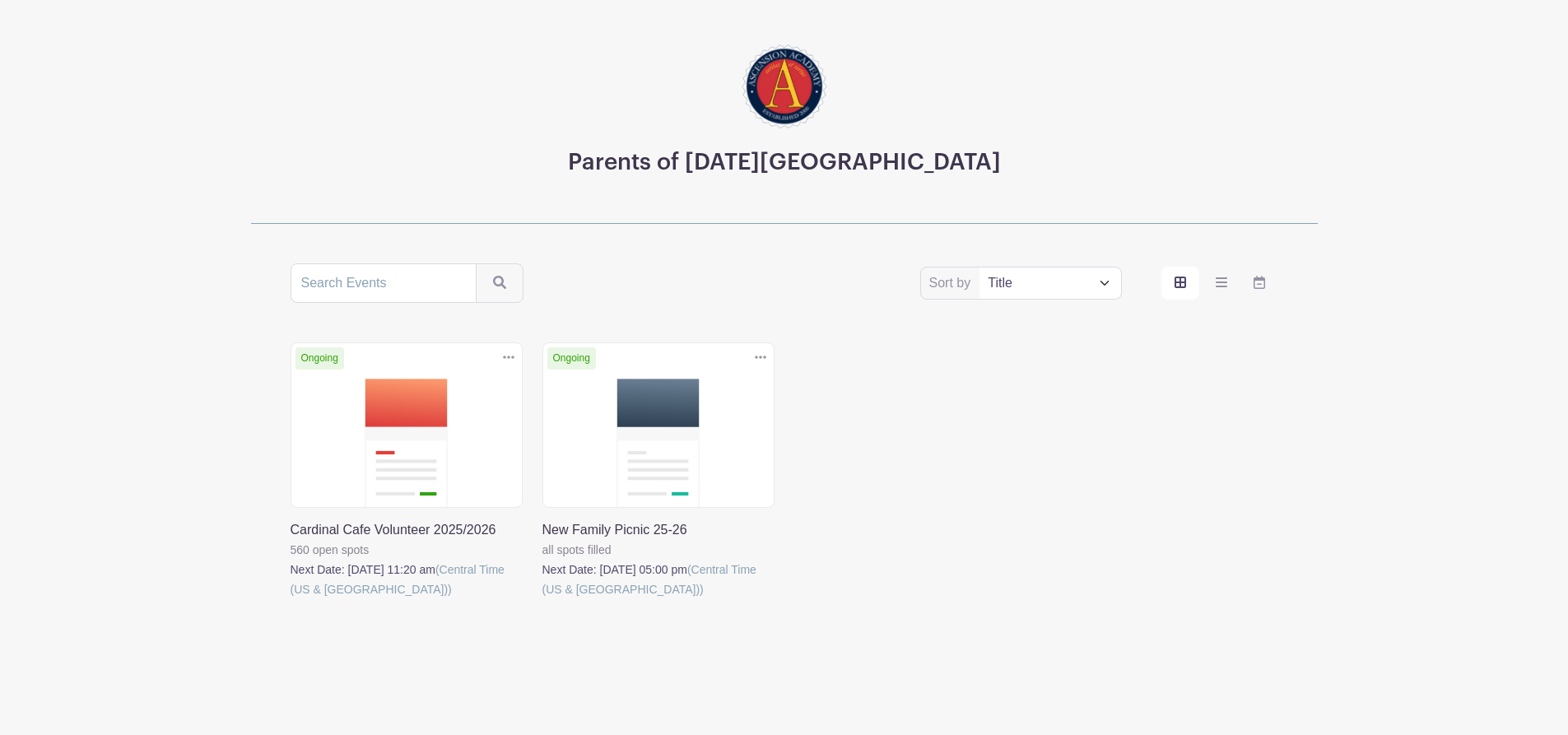
scroll to position [95, 0]
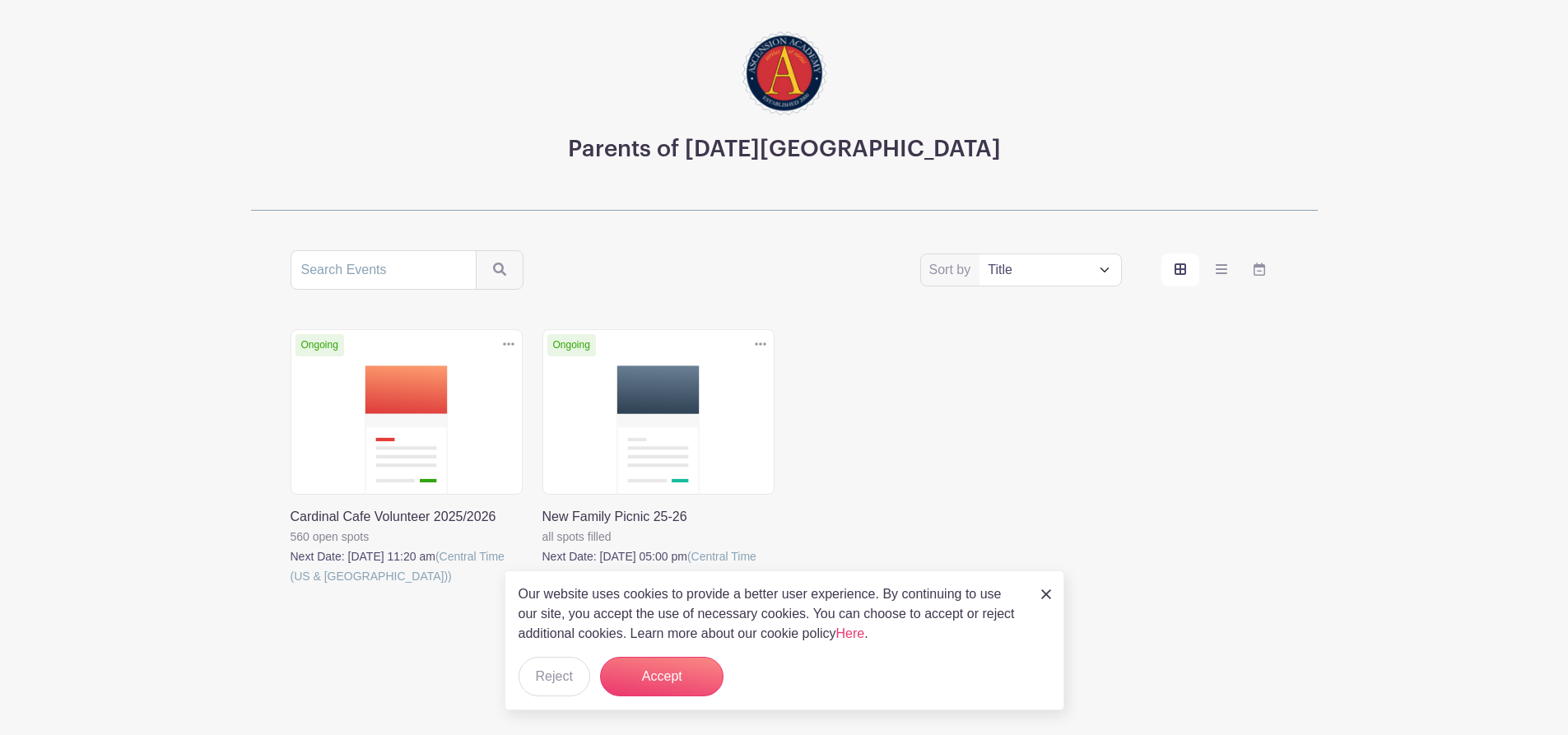
click at [1047, 590] on img at bounding box center [1046, 594] width 10 height 10
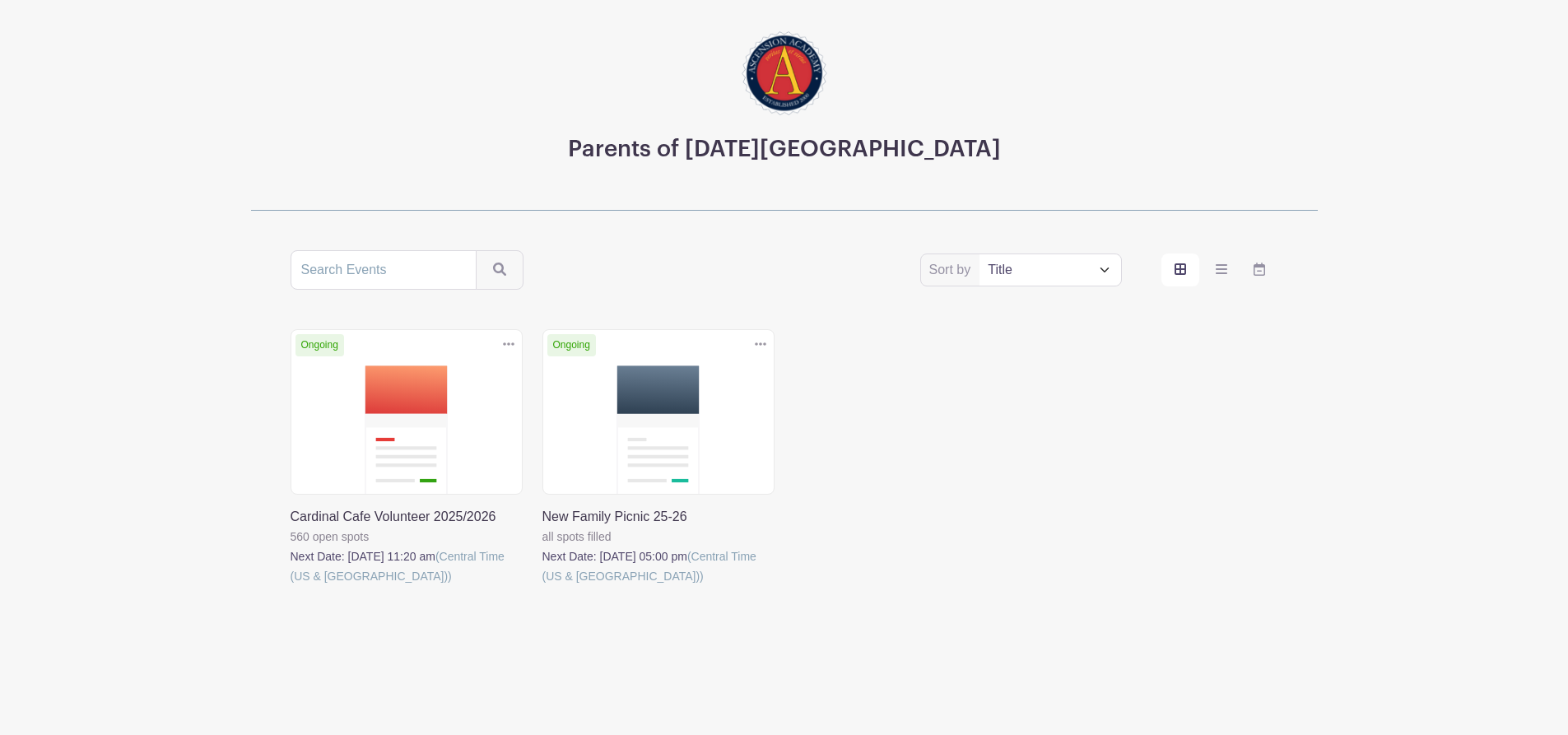
click at [290, 586] on link at bounding box center [290, 586] width 0 height 0
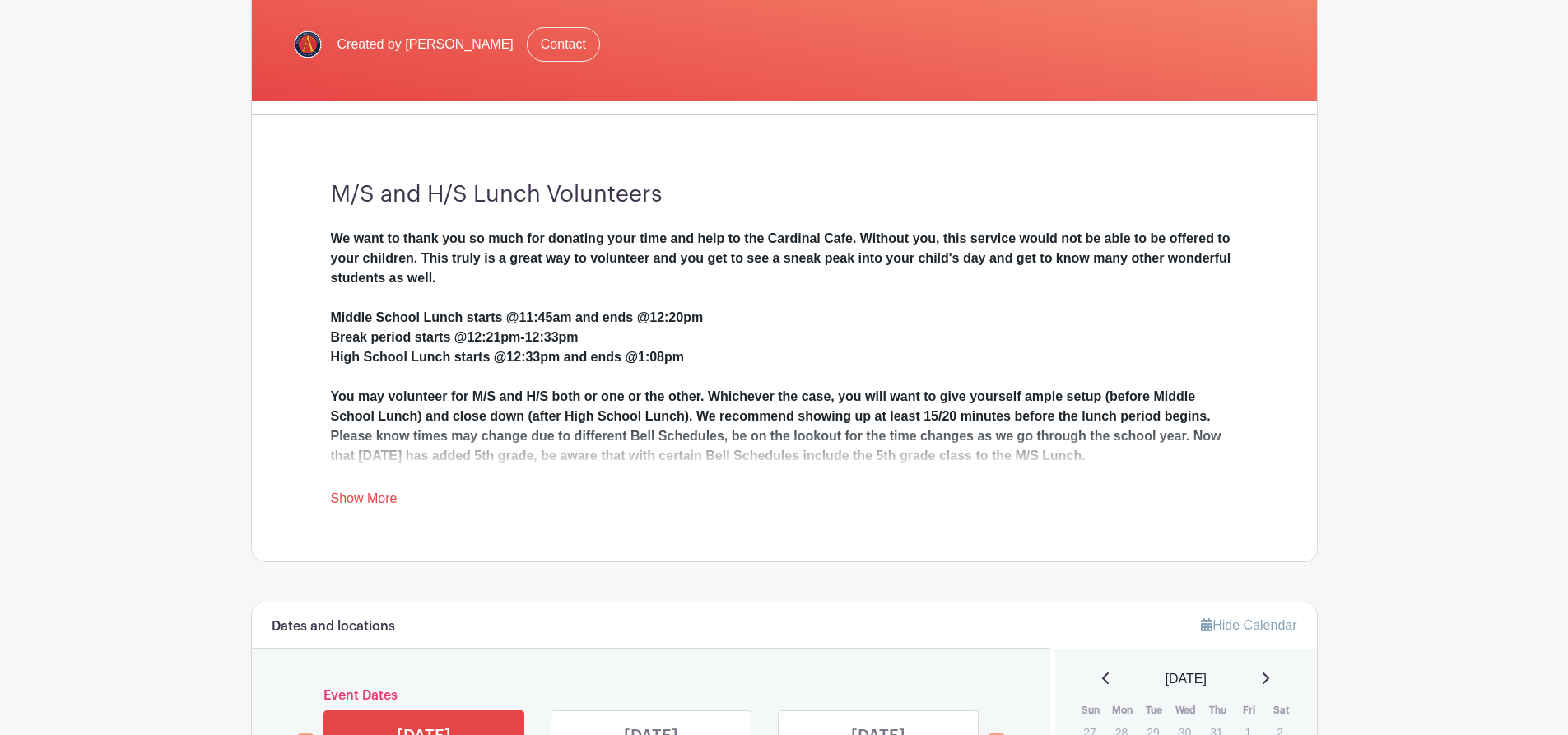
scroll to position [411, 0]
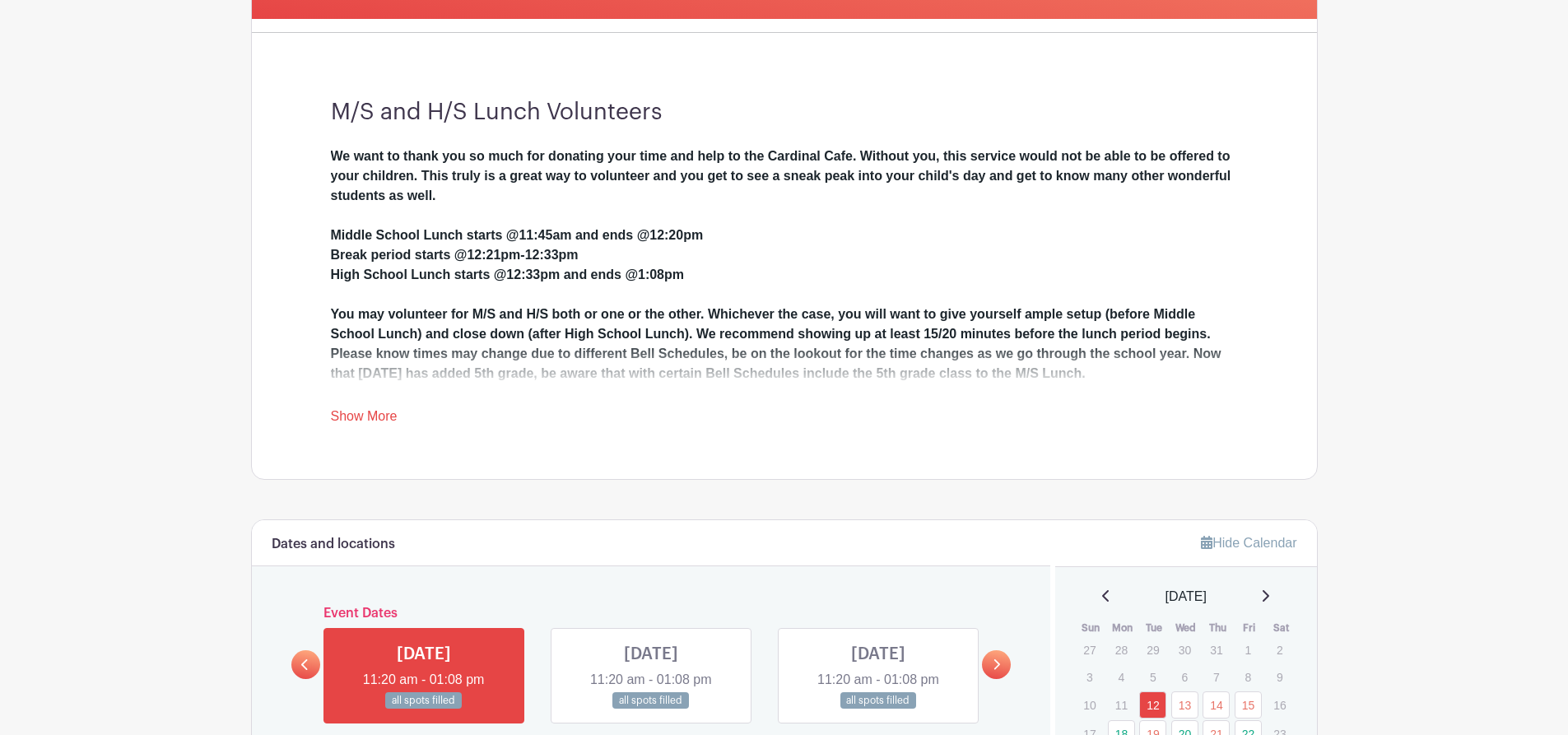
click at [359, 410] on link "Show More" at bounding box center [363, 418] width 66 height 20
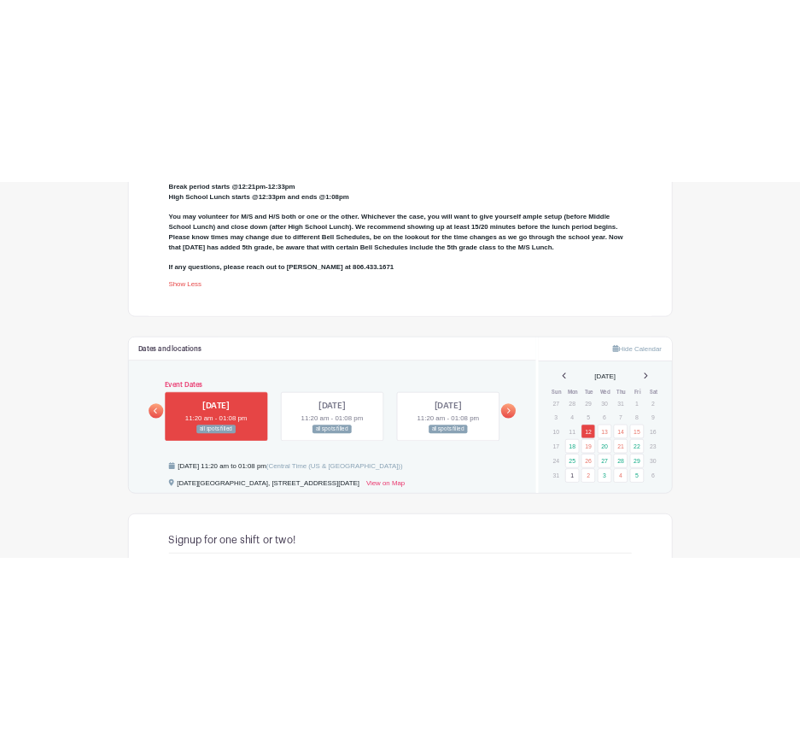
scroll to position [769, 0]
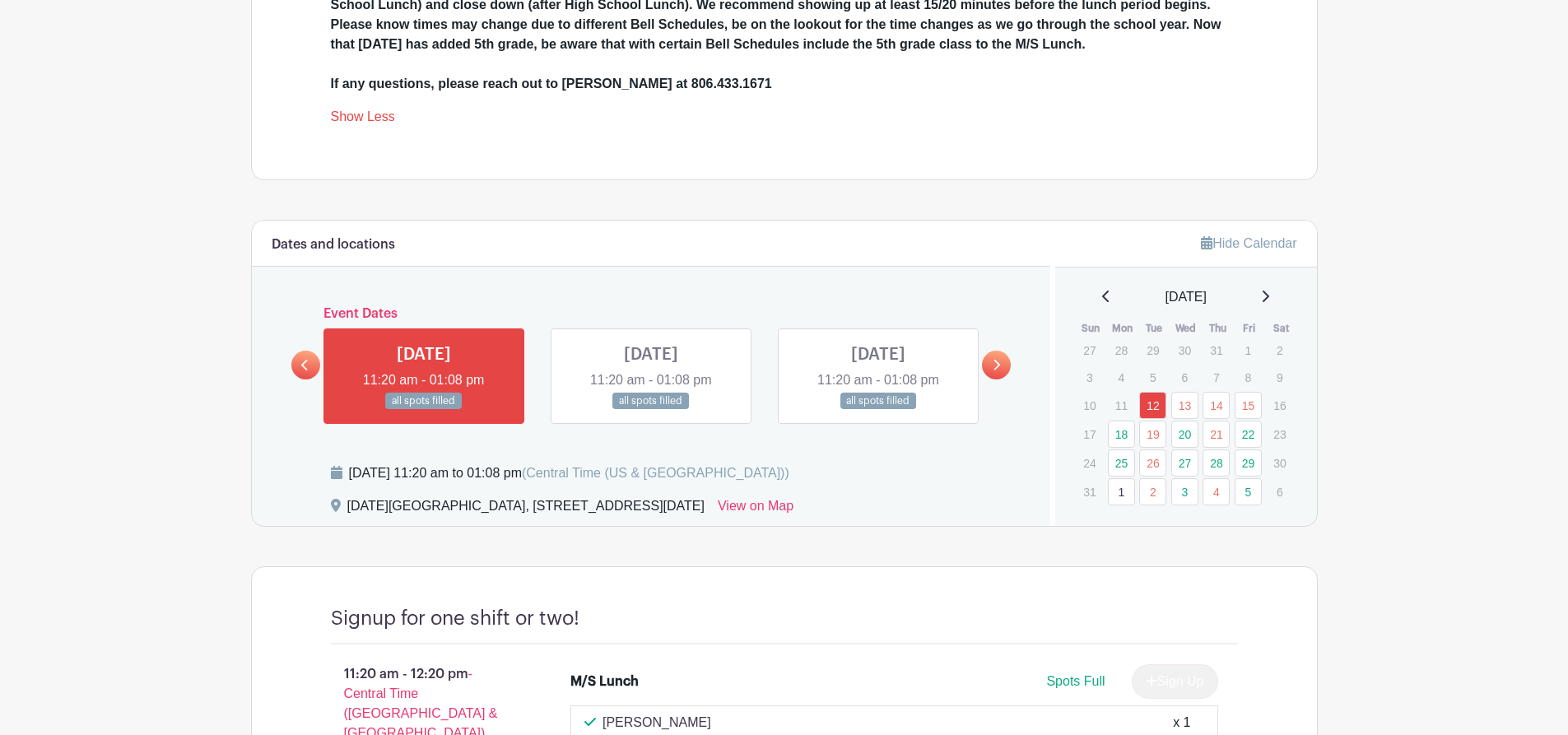
click at [995, 365] on icon at bounding box center [997, 364] width 8 height 13
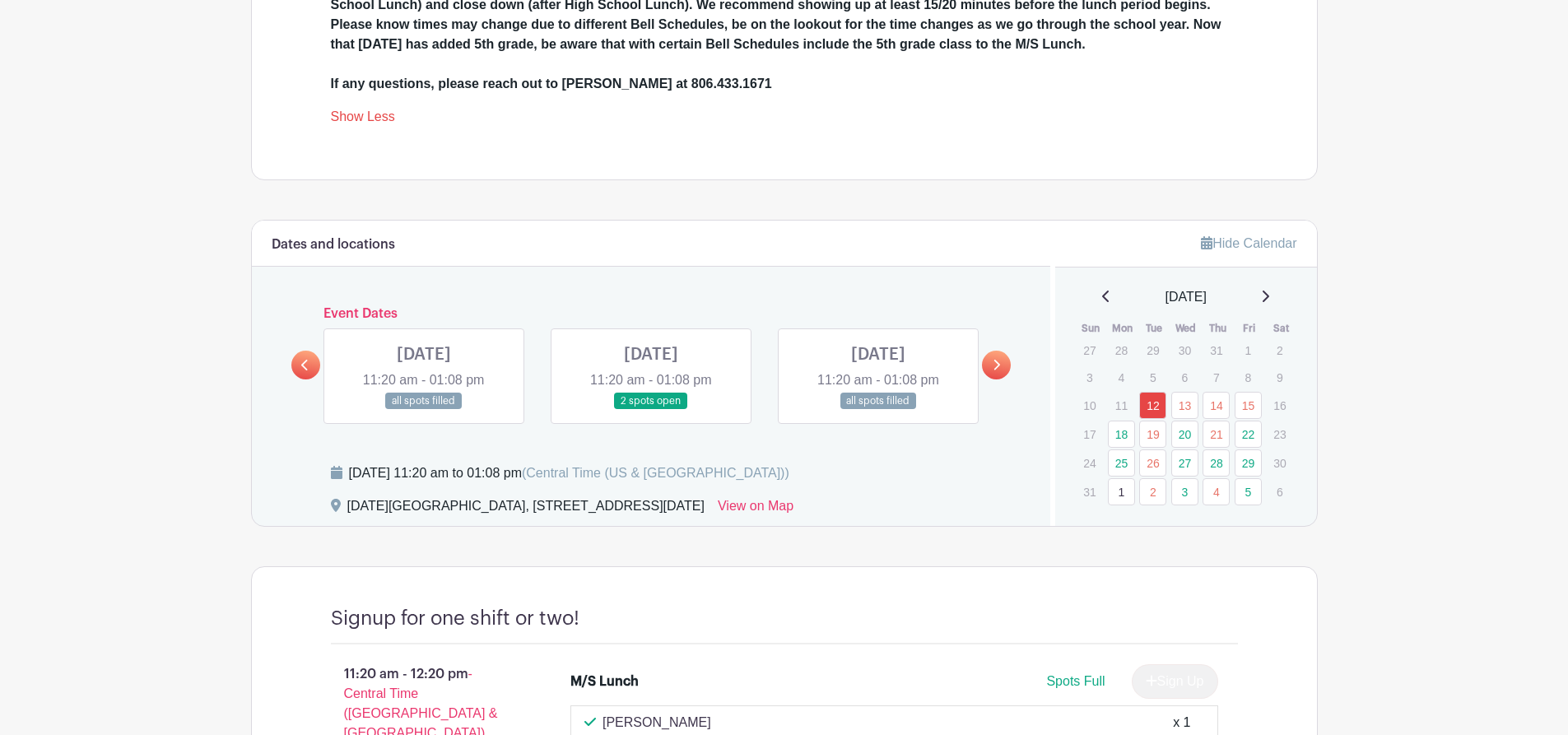
click at [996, 363] on icon at bounding box center [997, 364] width 8 height 13
click at [997, 363] on icon at bounding box center [997, 364] width 7 height 11
click at [997, 363] on icon at bounding box center [997, 364] width 7 height 11
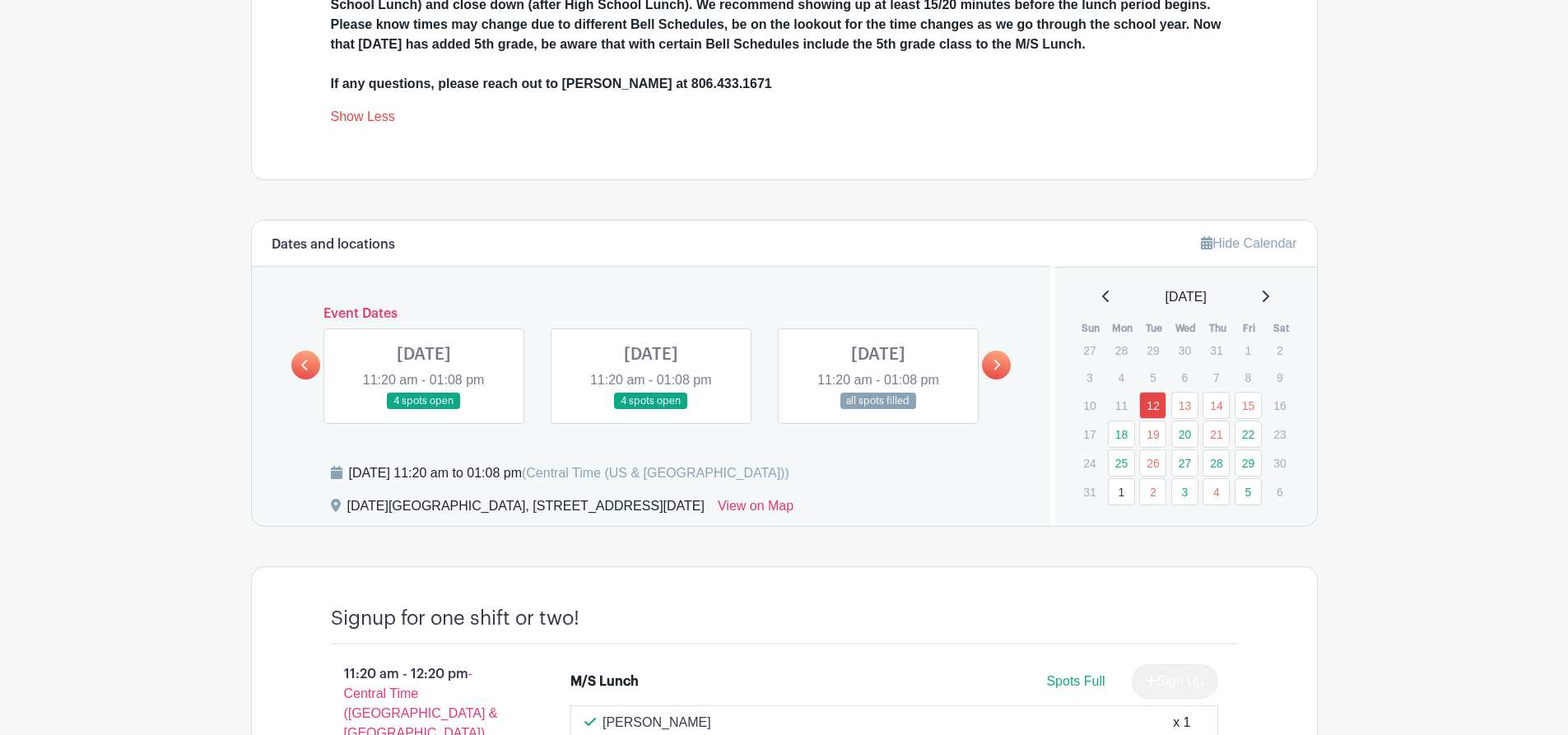
click at [997, 363] on icon at bounding box center [997, 364] width 7 height 11
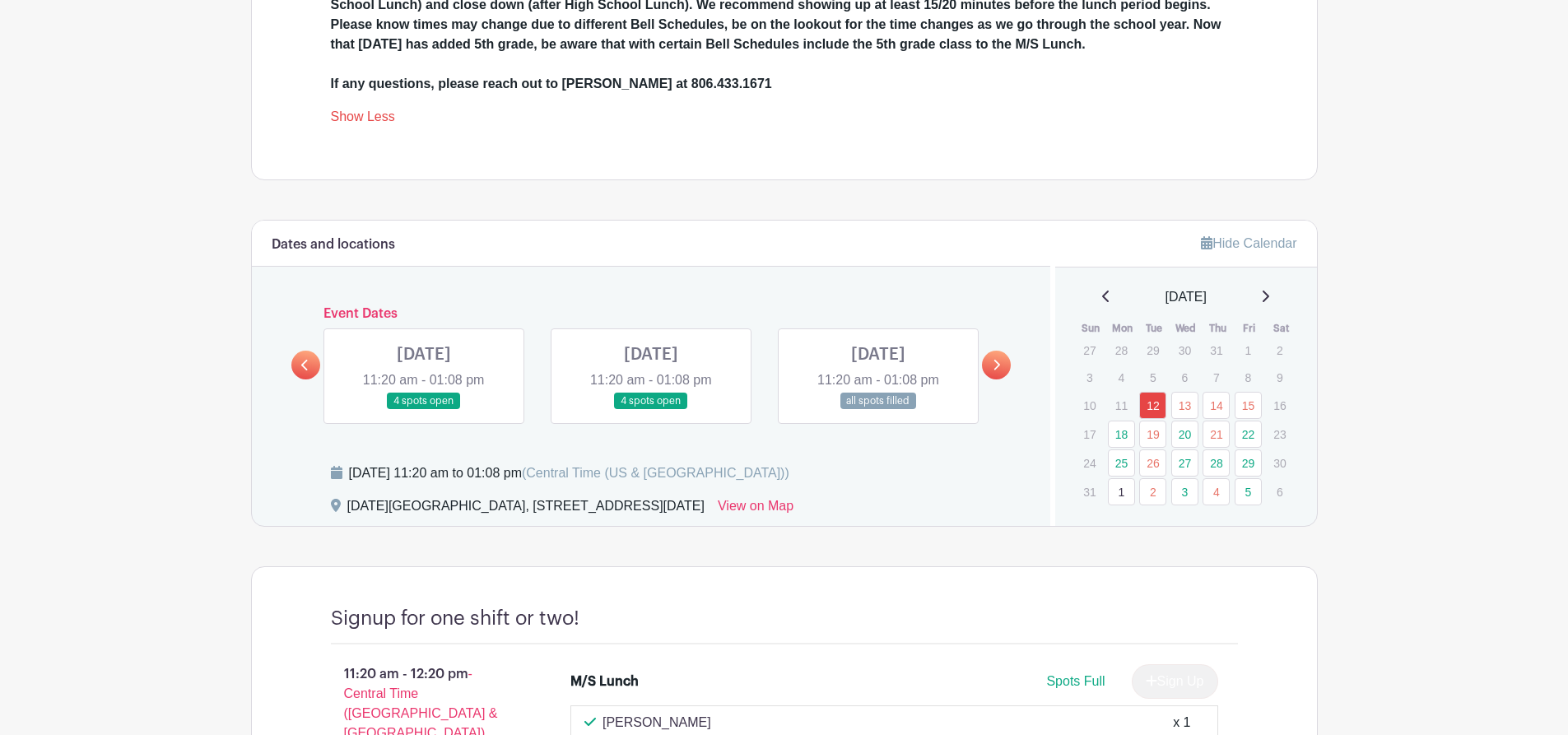
click at [997, 363] on icon at bounding box center [997, 364] width 7 height 11
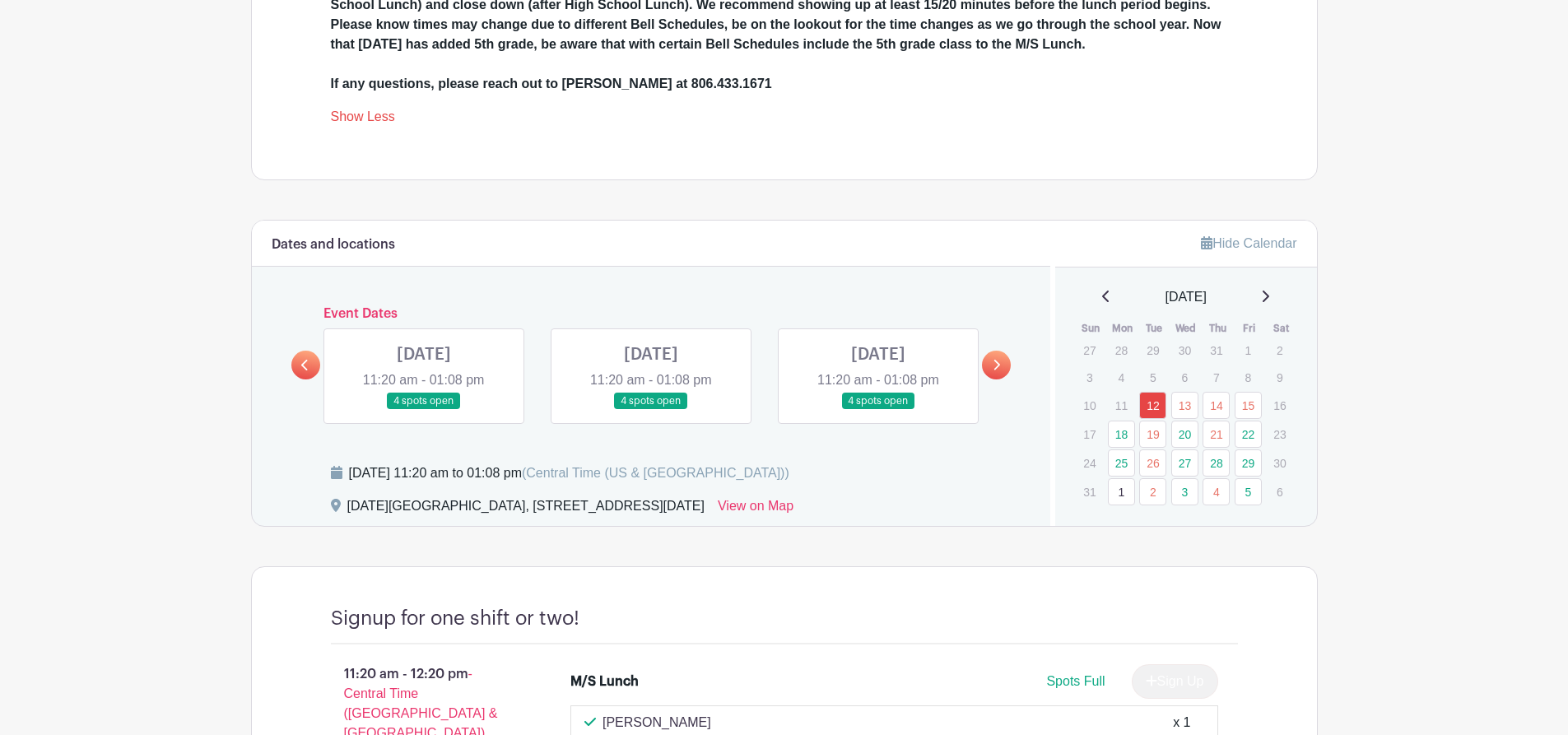
click at [293, 363] on link at bounding box center [306, 365] width 29 height 29
click at [291, 363] on div at bounding box center [306, 365] width 29 height 29
click at [300, 363] on link at bounding box center [306, 365] width 29 height 29
click at [305, 370] on icon at bounding box center [306, 364] width 8 height 13
click at [999, 366] on icon at bounding box center [997, 364] width 8 height 13
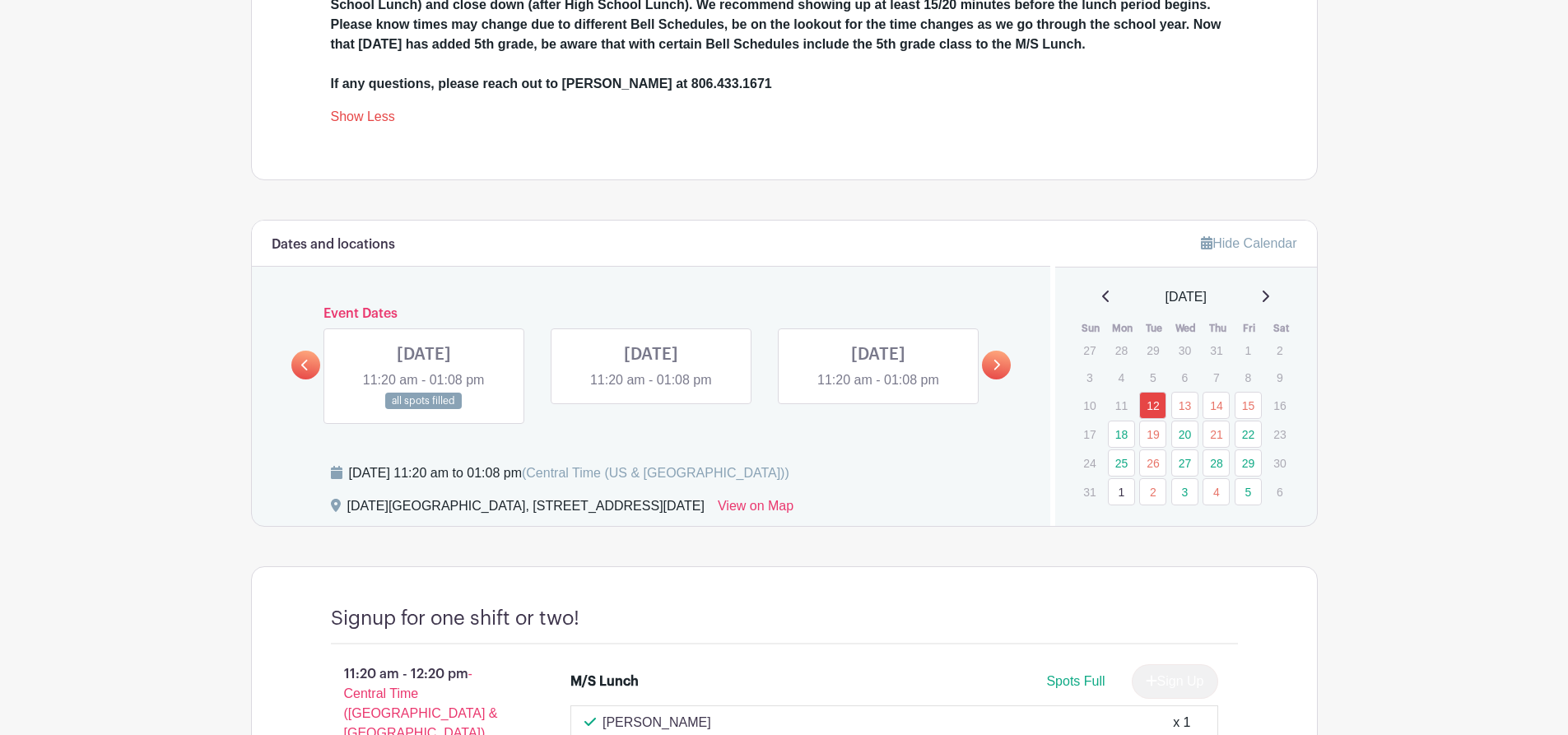
click at [287, 366] on div "Dates and locations Event Dates [DATE] 11:20 am - 01:08 pm all spots filled [DA…" at bounding box center [651, 373] width 799 height 305
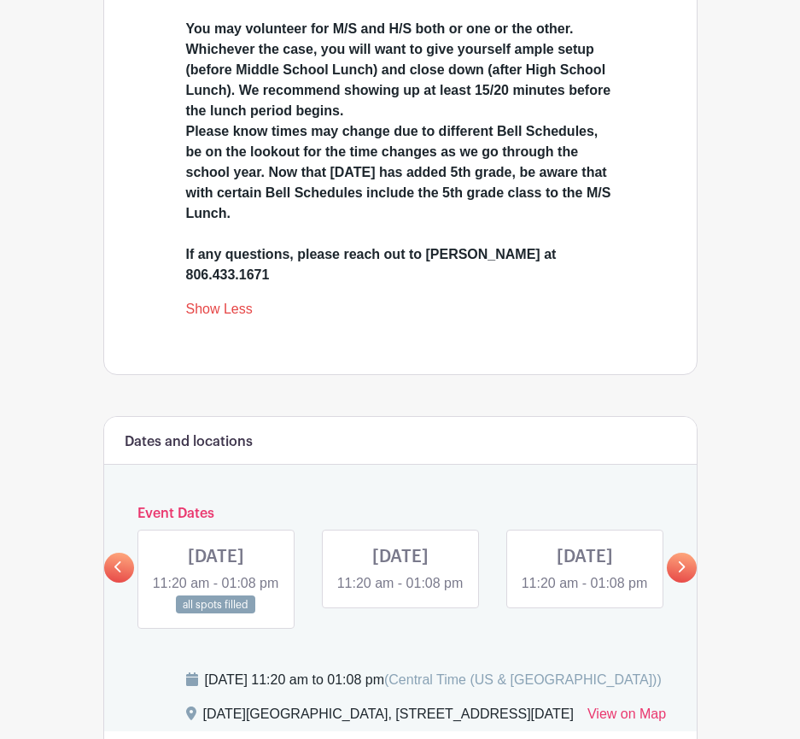
click at [401, 594] on link at bounding box center [401, 594] width 0 height 0
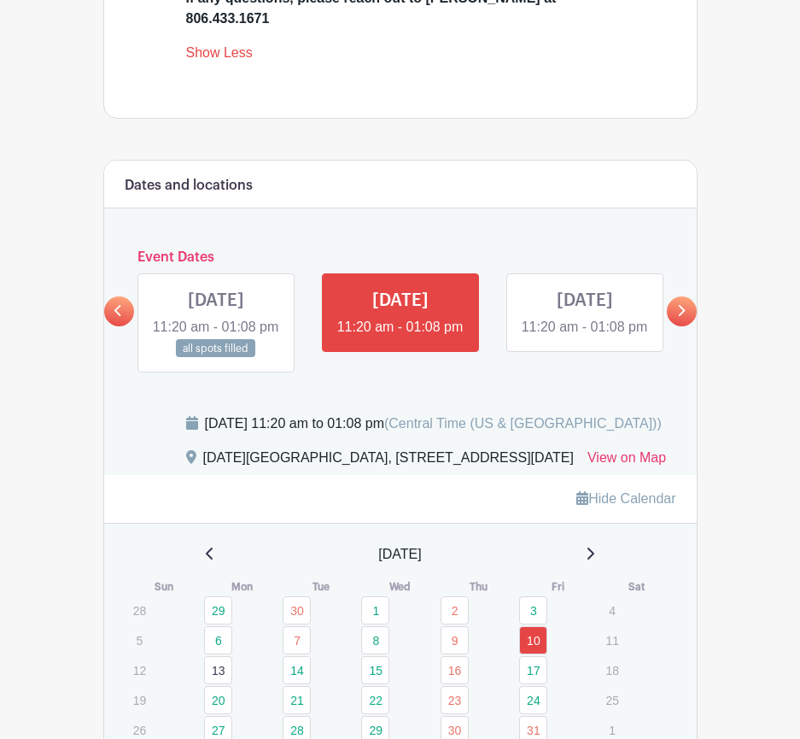
scroll to position [939, 0]
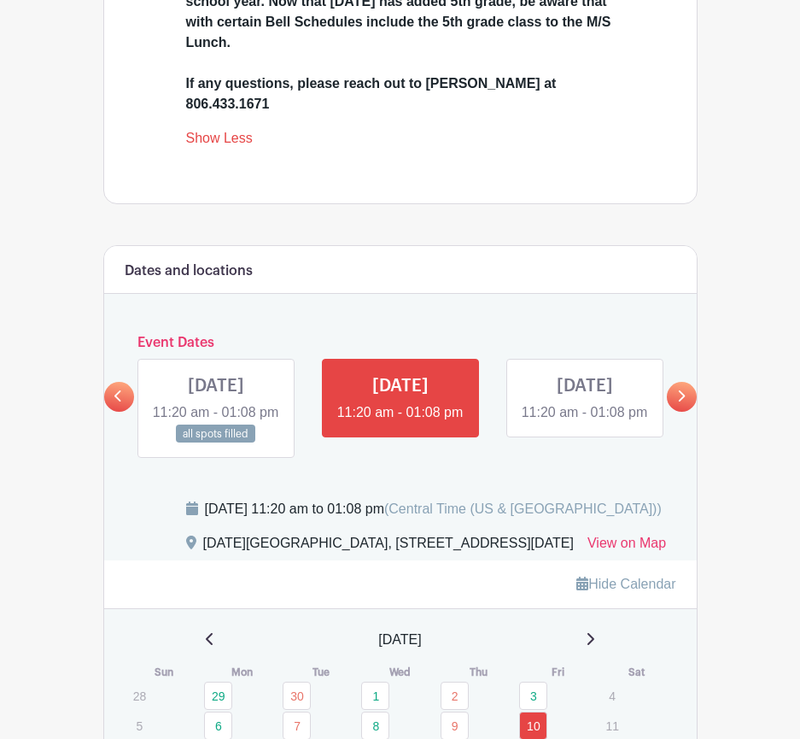
click at [401, 423] on link at bounding box center [401, 423] width 0 height 0
click at [415, 473] on div "Dates and locations Event Dates [DATE] 11:20 am - 01:08 pm all spots filled [DA…" at bounding box center [400, 402] width 593 height 313
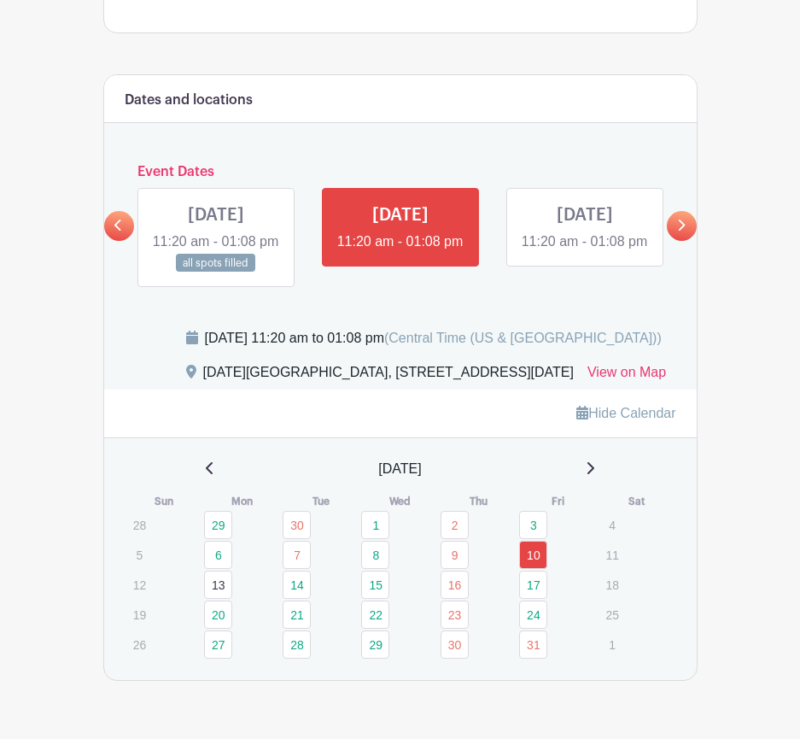
scroll to position [1205, 0]
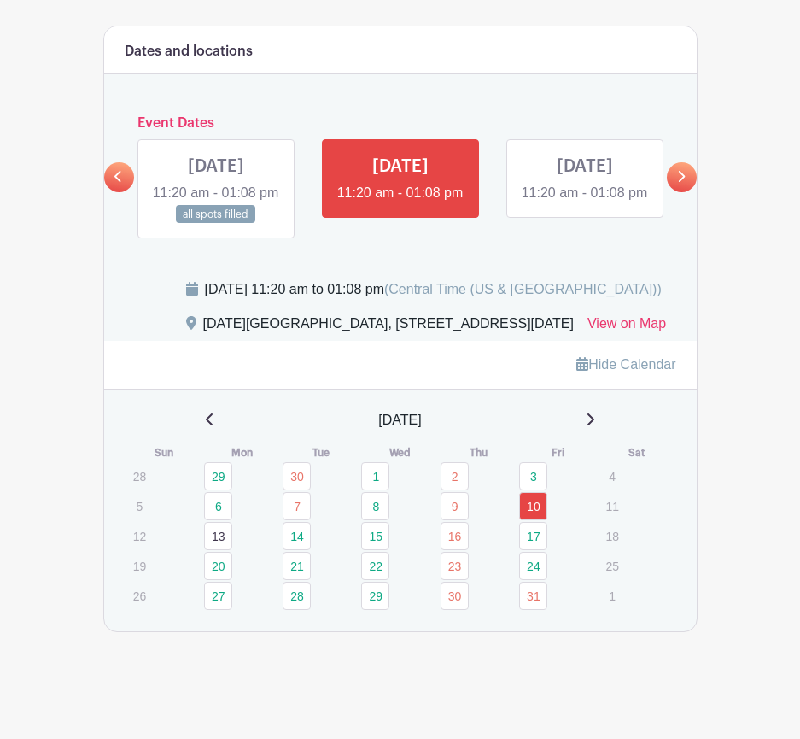
click at [536, 501] on link "10" at bounding box center [533, 506] width 28 height 28
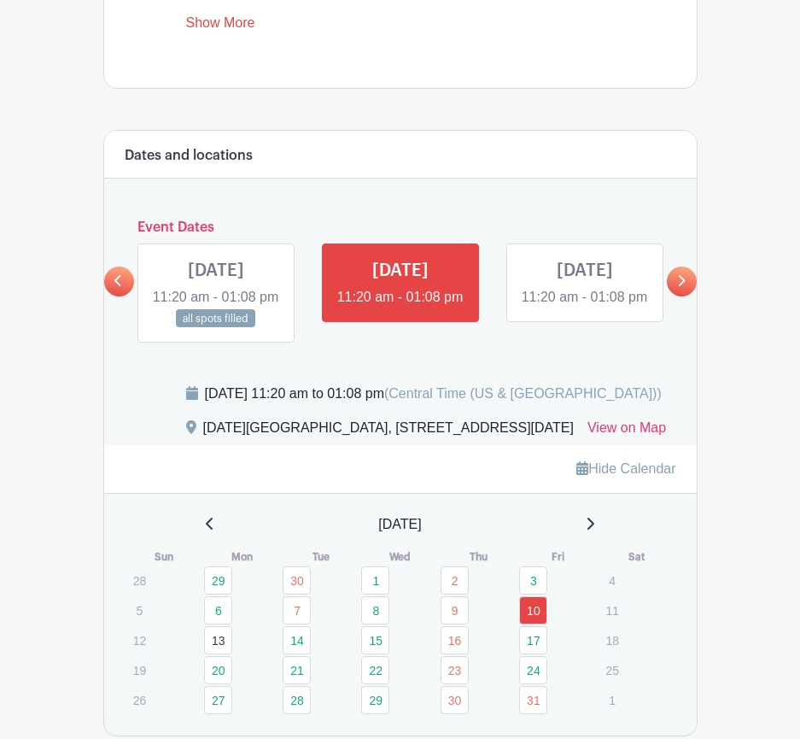
click at [116, 286] on icon at bounding box center [117, 280] width 7 height 11
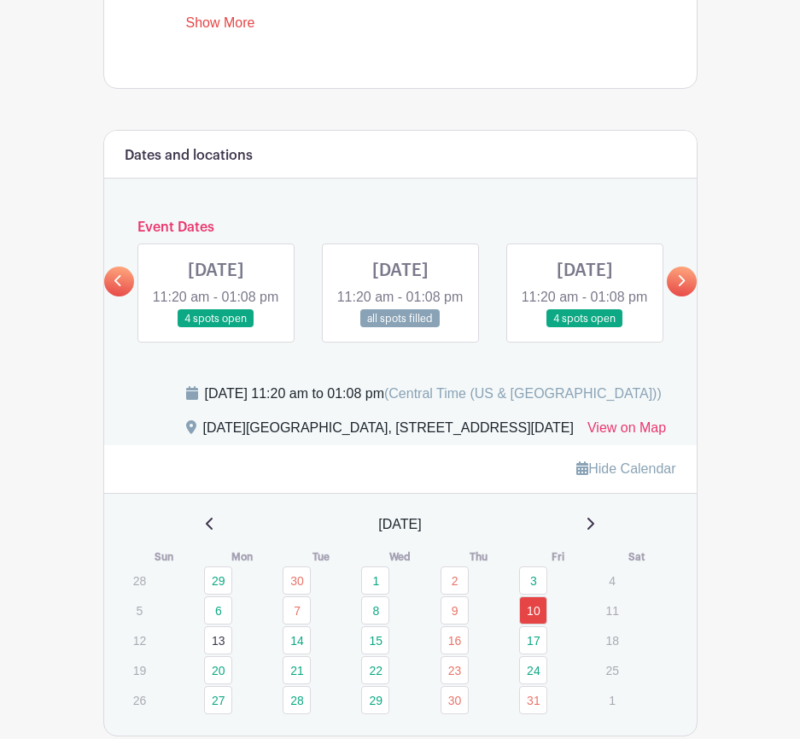
click at [116, 286] on icon at bounding box center [117, 280] width 7 height 11
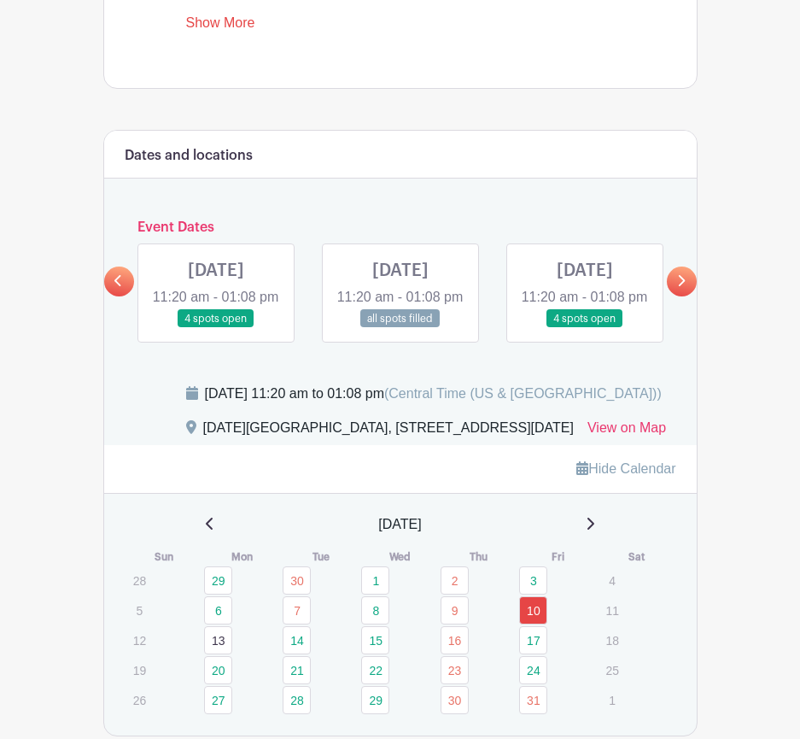
click at [116, 286] on icon at bounding box center [117, 280] width 7 height 11
click at [114, 287] on icon at bounding box center [118, 280] width 8 height 13
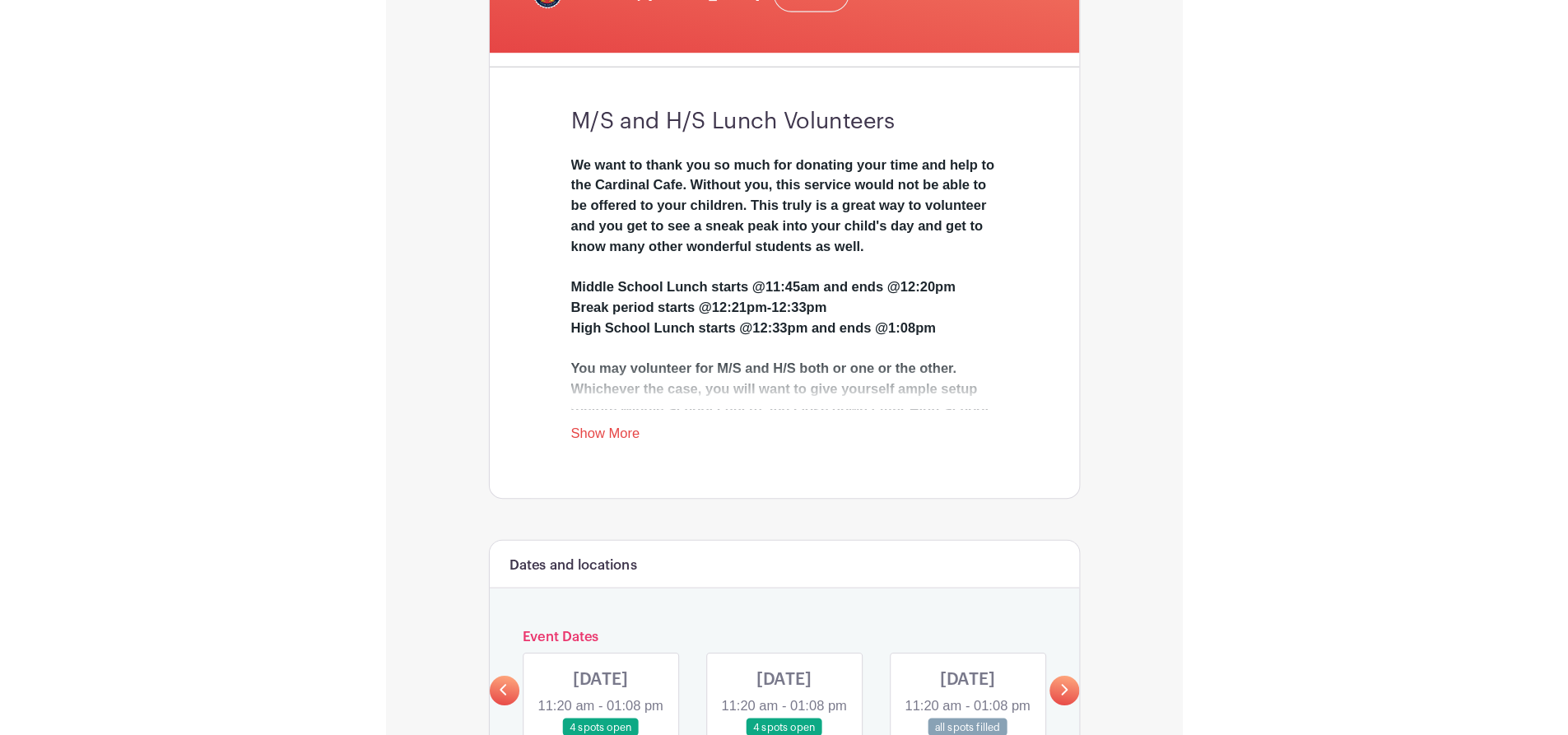
scroll to position [0, 0]
